Goal: Download file/media

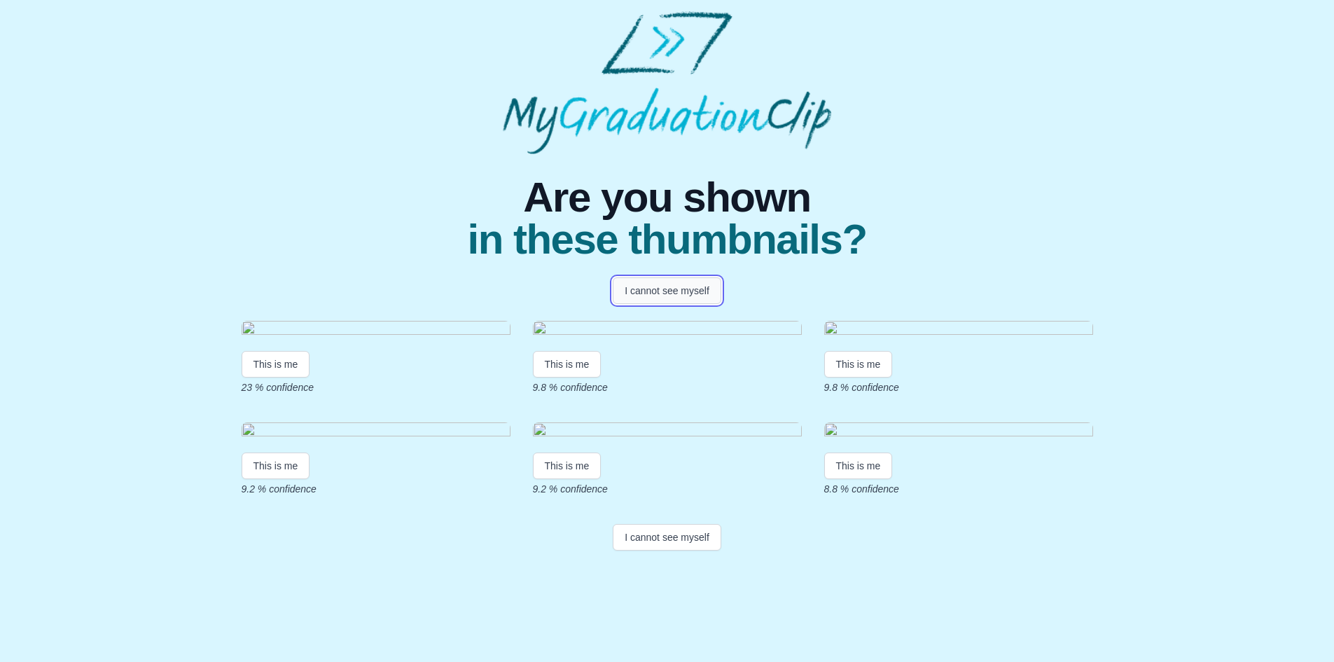
click at [685, 292] on button "I cannot see myself" at bounding box center [667, 290] width 109 height 27
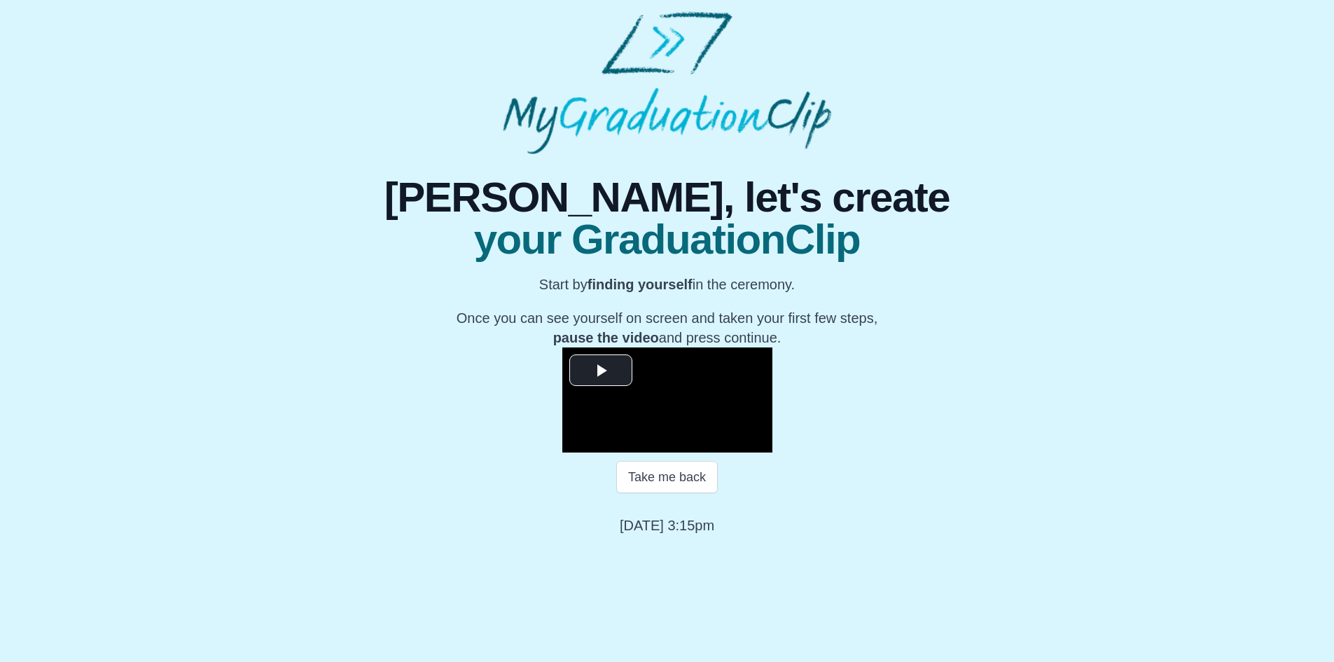
scroll to position [116, 0]
click at [601, 370] on span "Video Player" at bounding box center [601, 370] width 0 height 0
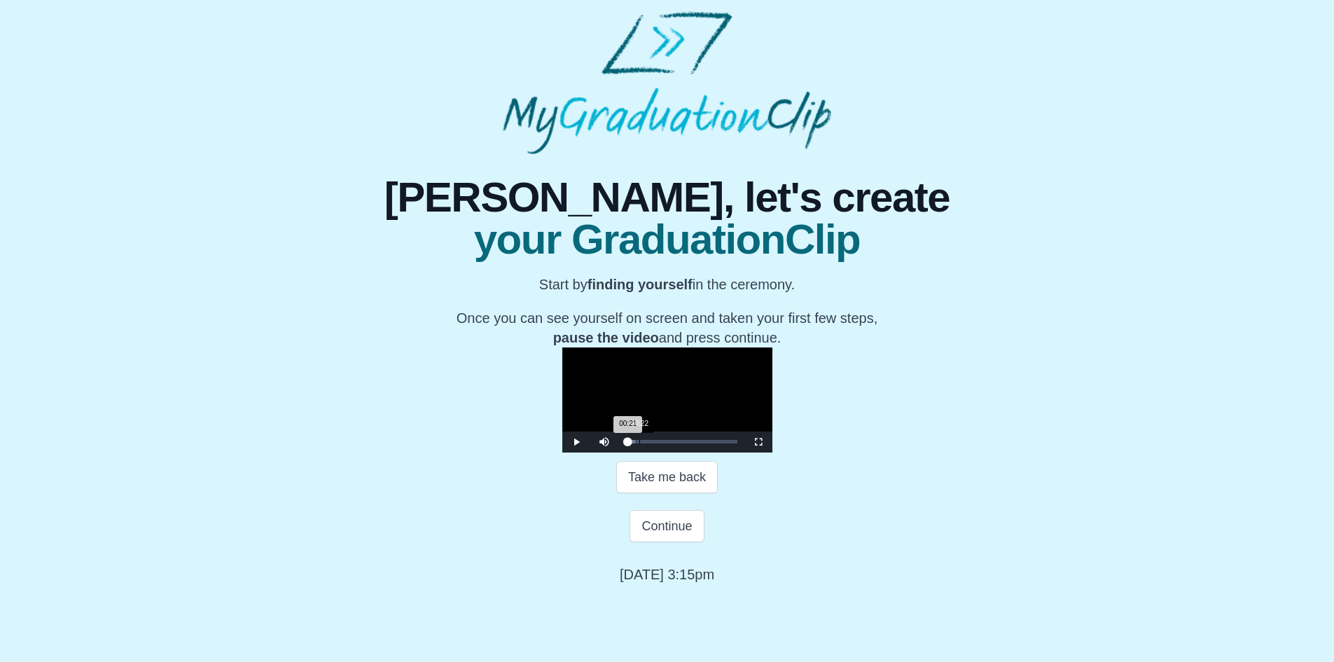
click at [626, 443] on div "00:21 Progress : 0%" at bounding box center [627, 442] width 3 height 4
click at [626, 443] on div "Loaded : 0% 00:25 00:25 Progress : 0%" at bounding box center [682, 442] width 112 height 4
drag, startPoint x: 457, startPoint y: 555, endPoint x: 445, endPoint y: 558, distance: 12.9
click at [626, 443] on div "00:20 Progress : 0%" at bounding box center [627, 442] width 3 height 4
click at [577, 442] on span "Video Player" at bounding box center [577, 442] width 0 height 0
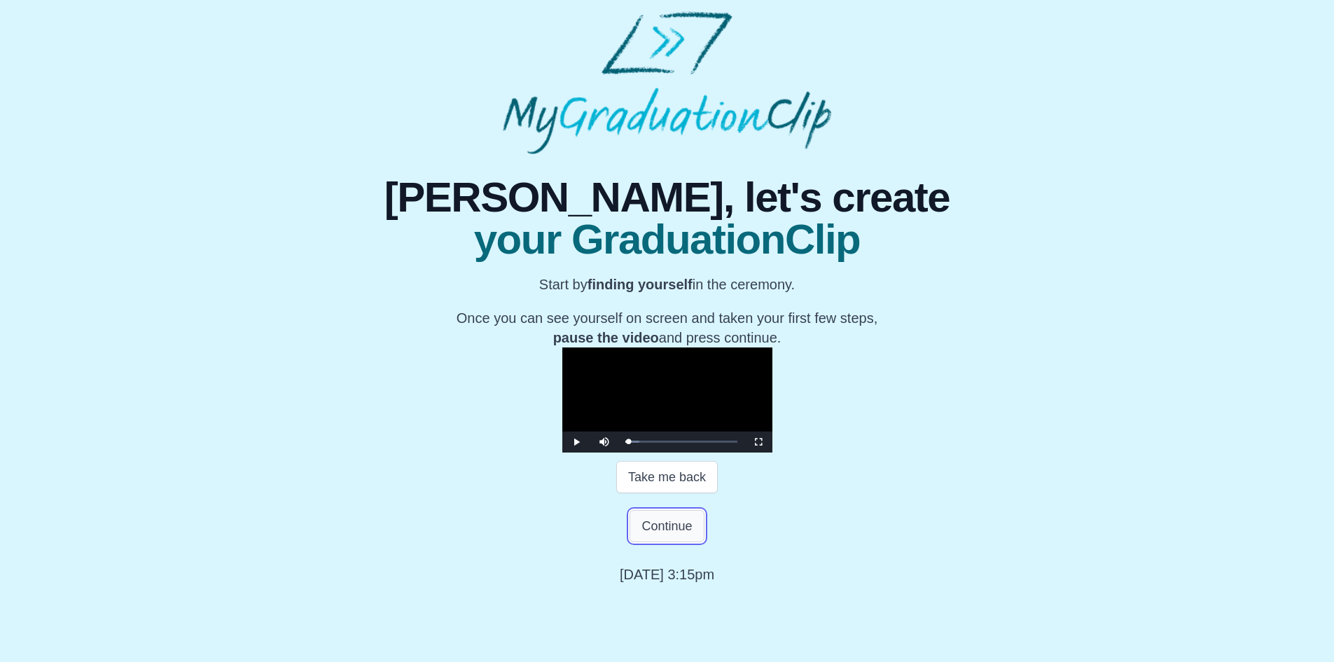
click at [670, 542] on button "Continue" at bounding box center [667, 526] width 74 height 32
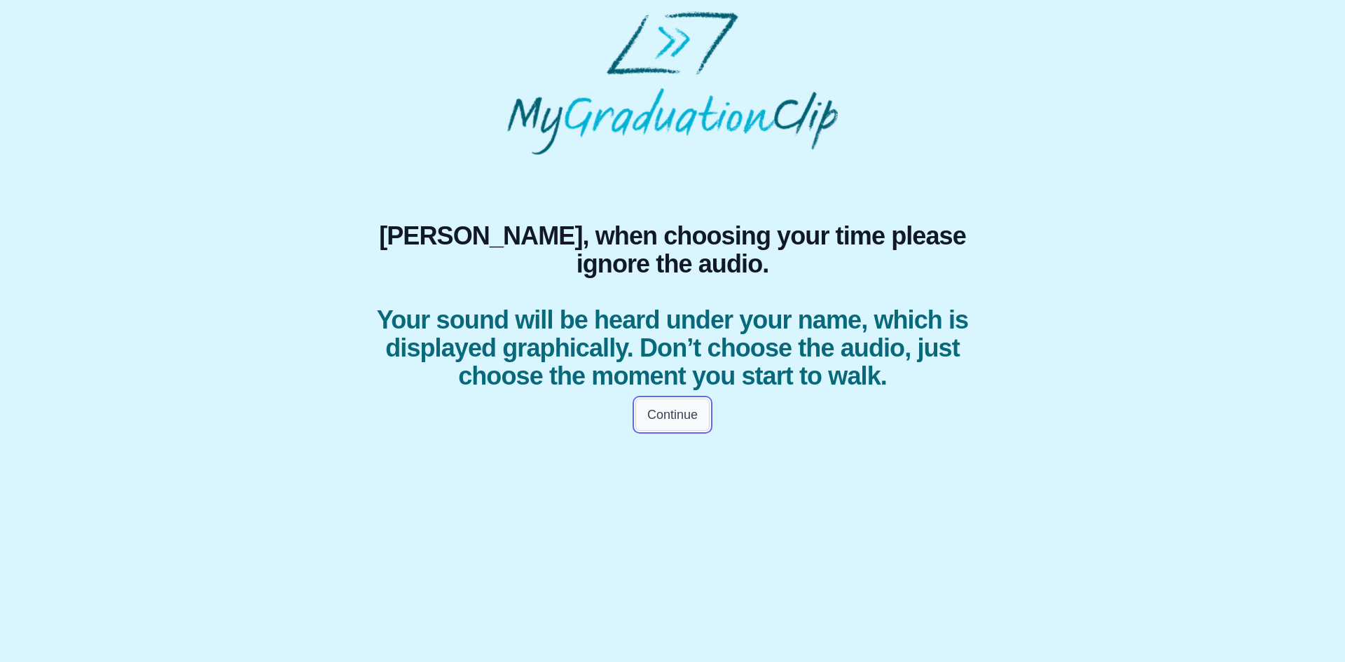
click at [678, 431] on button "Continue" at bounding box center [672, 415] width 74 height 32
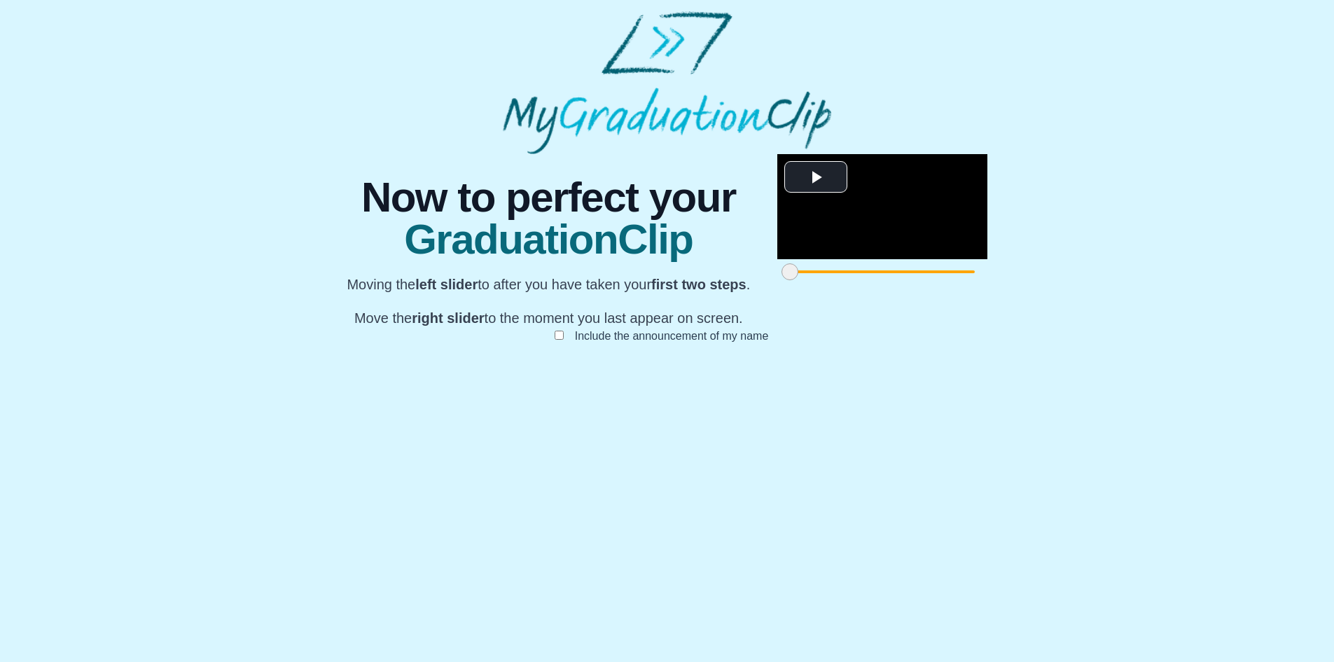
scroll to position [82, 0]
click at [816, 177] on span "Video Player" at bounding box center [816, 177] width 0 height 0
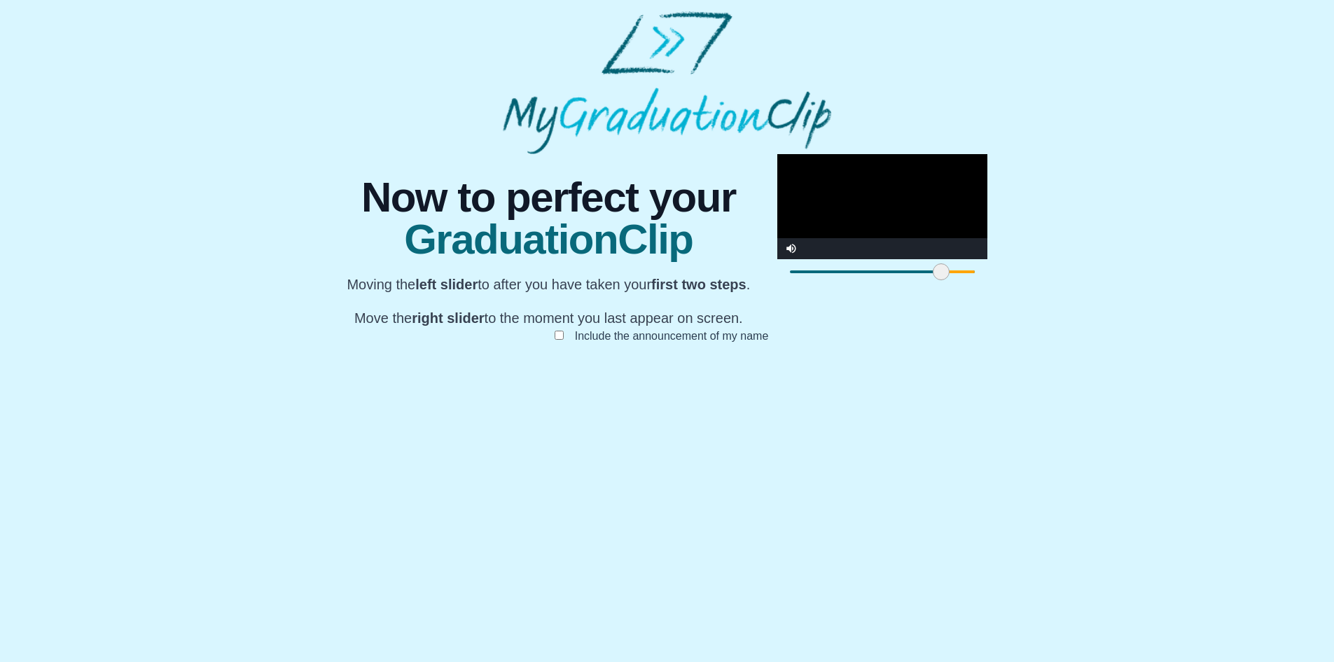
drag, startPoint x: 382, startPoint y: 598, endPoint x: 533, endPoint y: 588, distance: 151.6
click at [933, 280] on span at bounding box center [941, 271] width 17 height 17
drag, startPoint x: 954, startPoint y: 596, endPoint x: 874, endPoint y: 596, distance: 80.6
click at [1273, 280] on span at bounding box center [1281, 271] width 17 height 17
click at [670, 371] on button "Submit" at bounding box center [667, 358] width 55 height 27
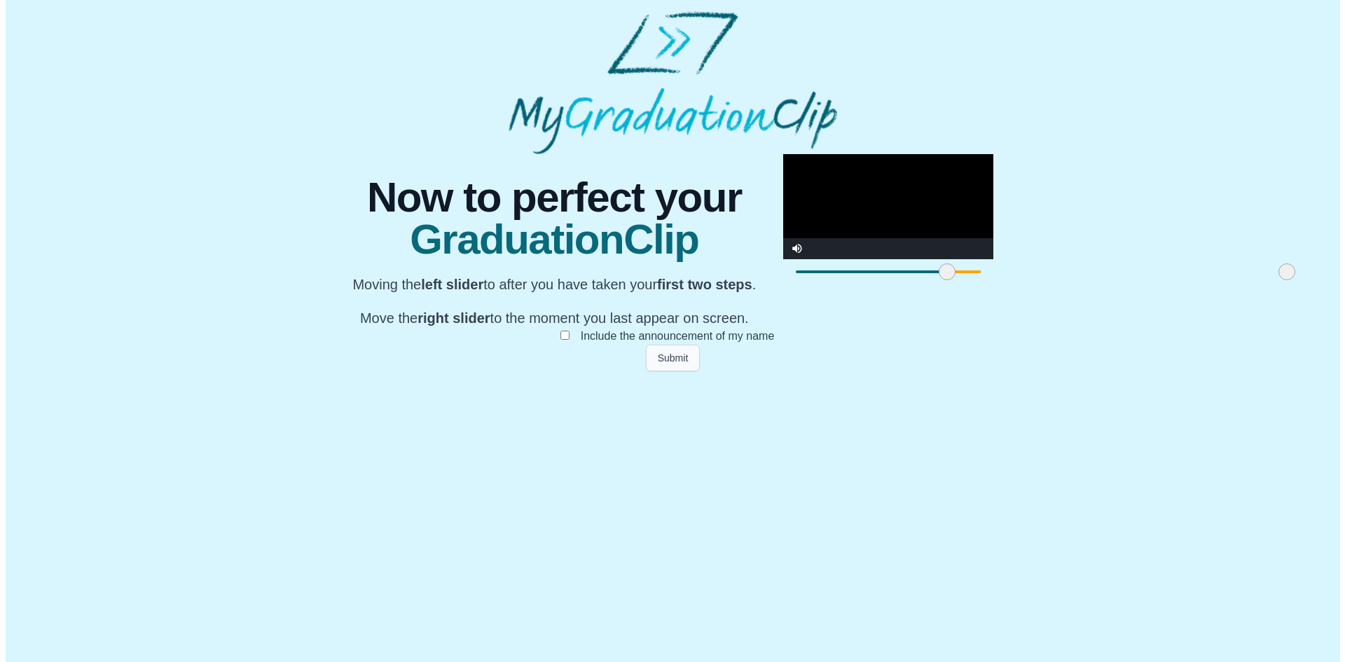
scroll to position [0, 0]
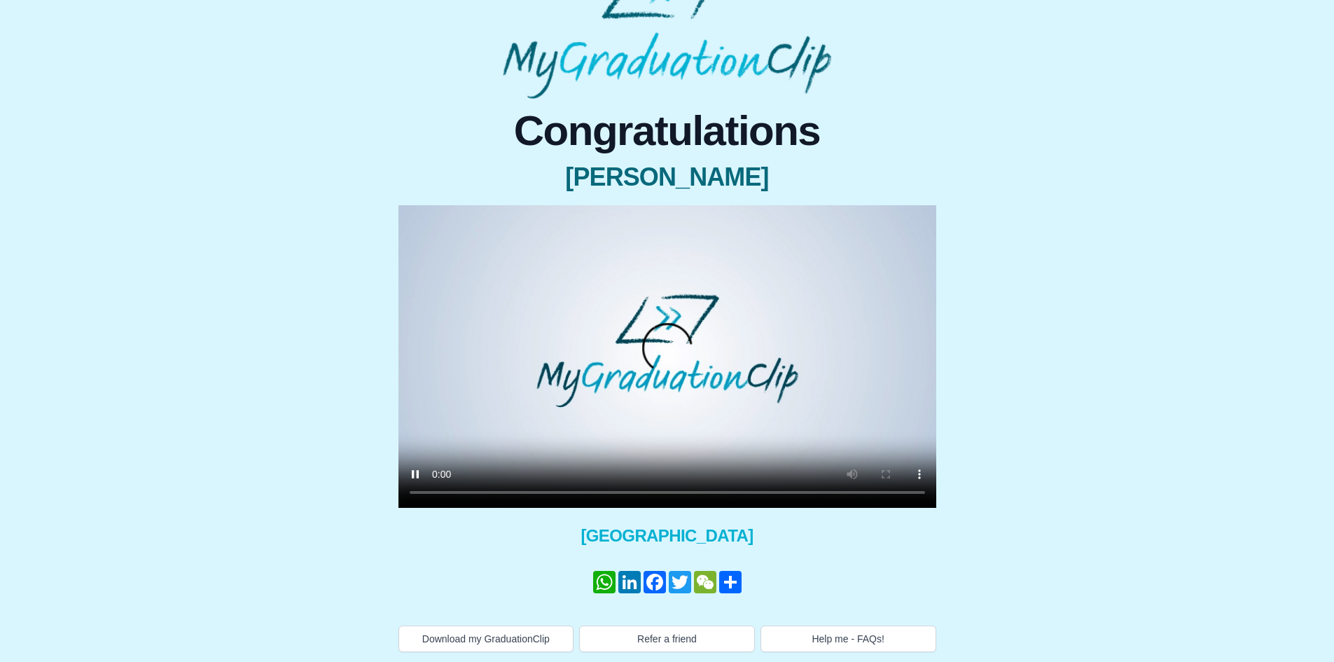
scroll to position [57, 0]
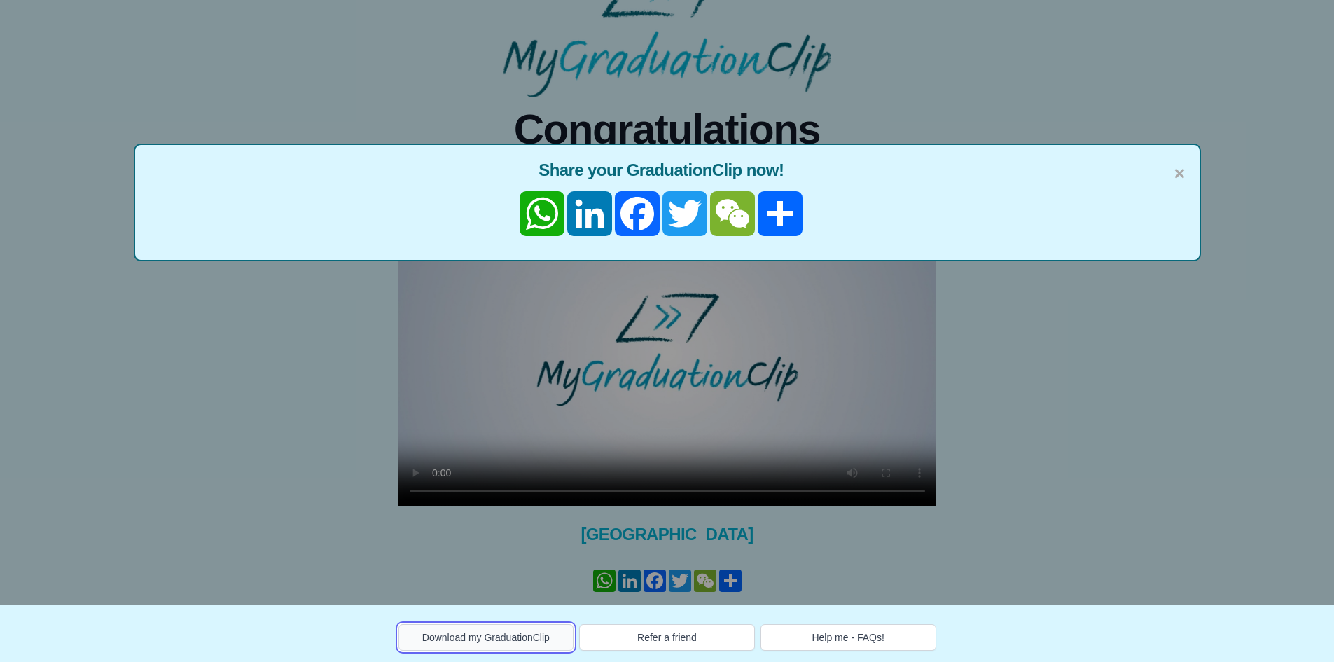
click at [490, 639] on button "Download my GraduationClip" at bounding box center [487, 637] width 176 height 27
click at [649, 213] on link "Facebook" at bounding box center [638, 213] width 48 height 45
click at [1182, 165] on span "×" at bounding box center [1179, 173] width 11 height 29
